Goal: Task Accomplishment & Management: Use online tool/utility

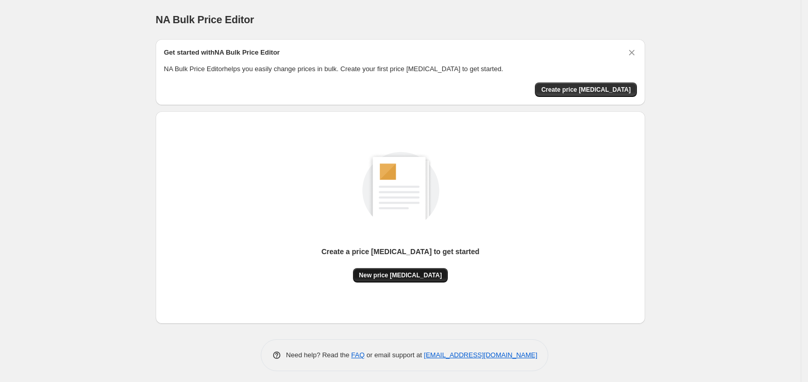
click at [422, 277] on span "New price [MEDICAL_DATA]" at bounding box center [400, 275] width 83 height 8
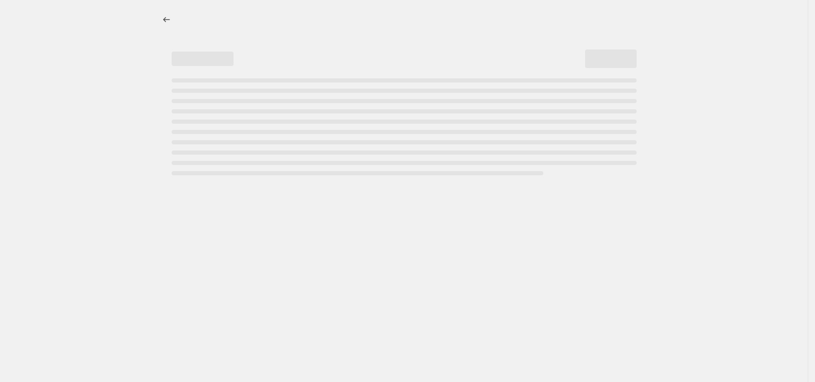
select select "percentage"
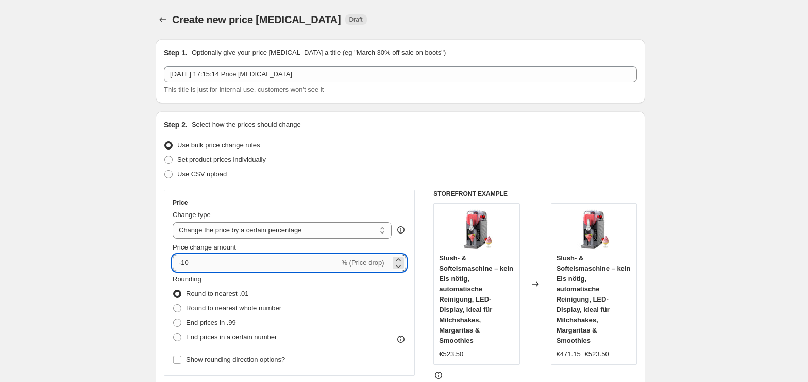
click at [269, 271] on input "-10" at bounding box center [256, 263] width 166 height 16
type input "-1"
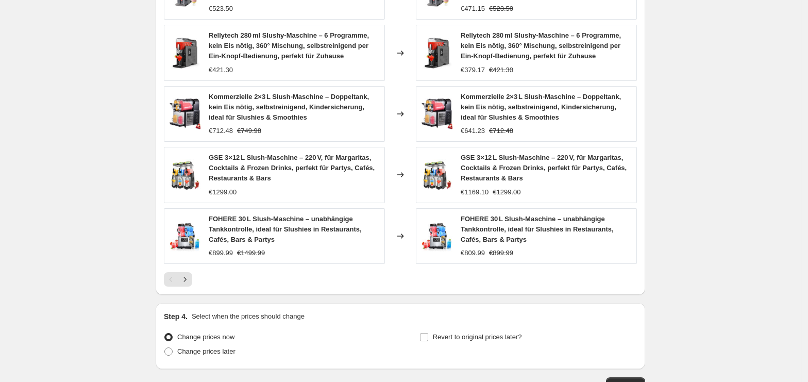
scroll to position [719, 0]
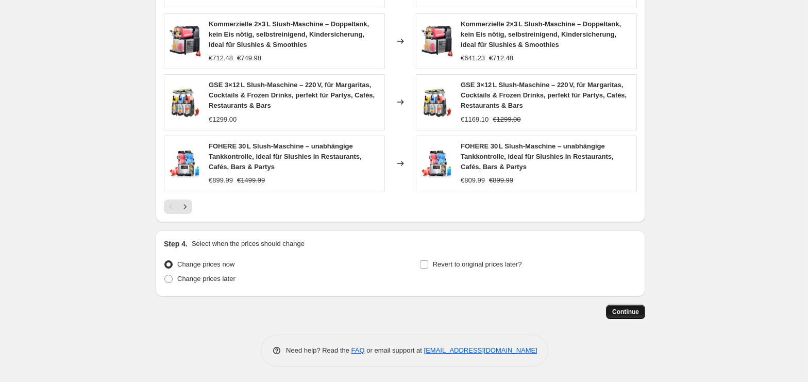
type input "-35"
click at [636, 311] on span "Continue" at bounding box center [625, 312] width 27 height 8
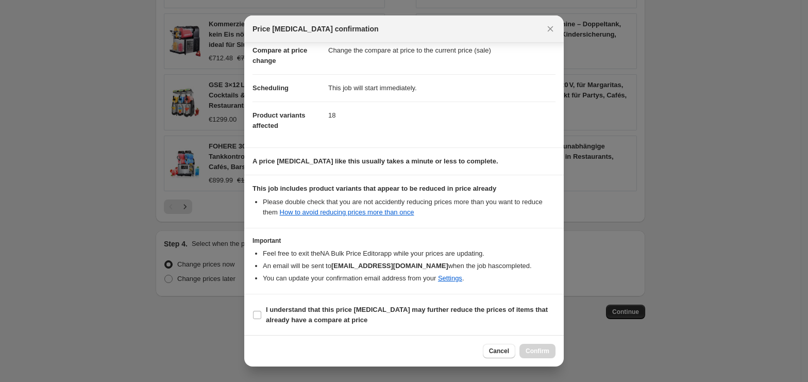
scroll to position [53, 0]
click at [313, 318] on b "I understand that this price [MEDICAL_DATA] may further reduce the prices of it…" at bounding box center [407, 314] width 282 height 18
click at [261, 318] on input "I understand that this price [MEDICAL_DATA] may further reduce the prices of it…" at bounding box center [257, 314] width 8 height 8
checkbox input "true"
click at [528, 349] on span "Confirm" at bounding box center [538, 351] width 24 height 8
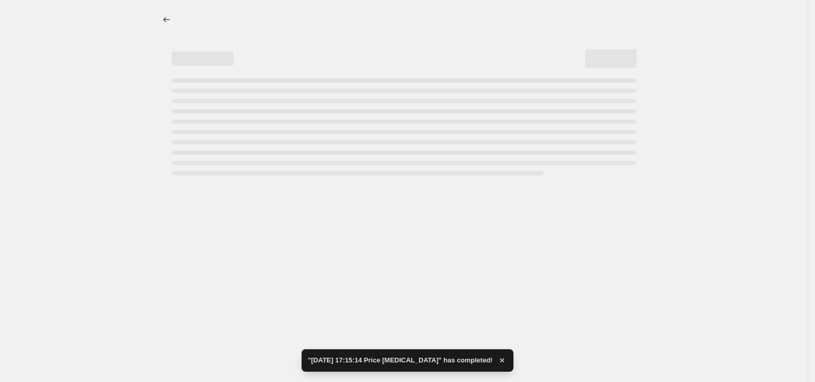
select select "percentage"
